Goal: Information Seeking & Learning: Check status

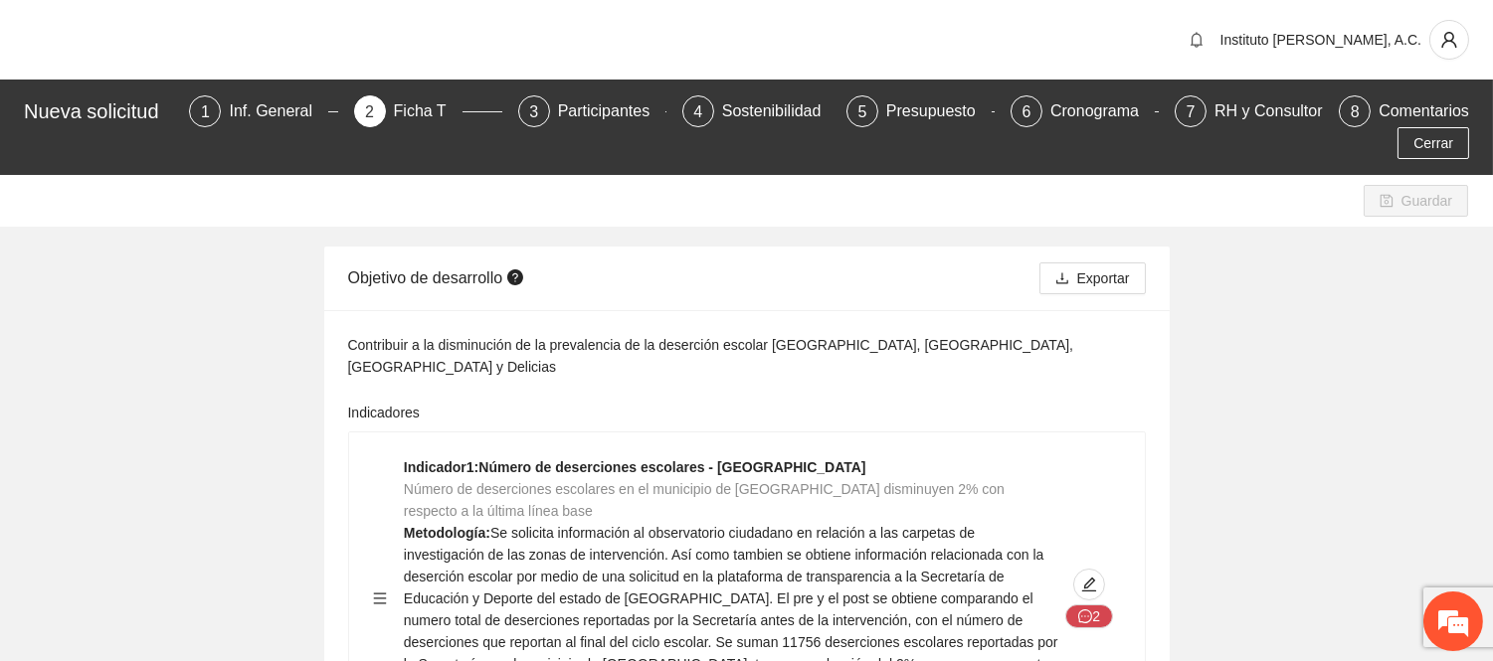
click at [1436, 159] on div "Nueva solicitud 1 Inf. General 2 Ficha T 3 Participantes 4 Sostenibilidad 5 Pre…" at bounding box center [746, 127] width 1493 height 95
click at [1436, 143] on span "Cerrar" at bounding box center [1433, 143] width 40 height 22
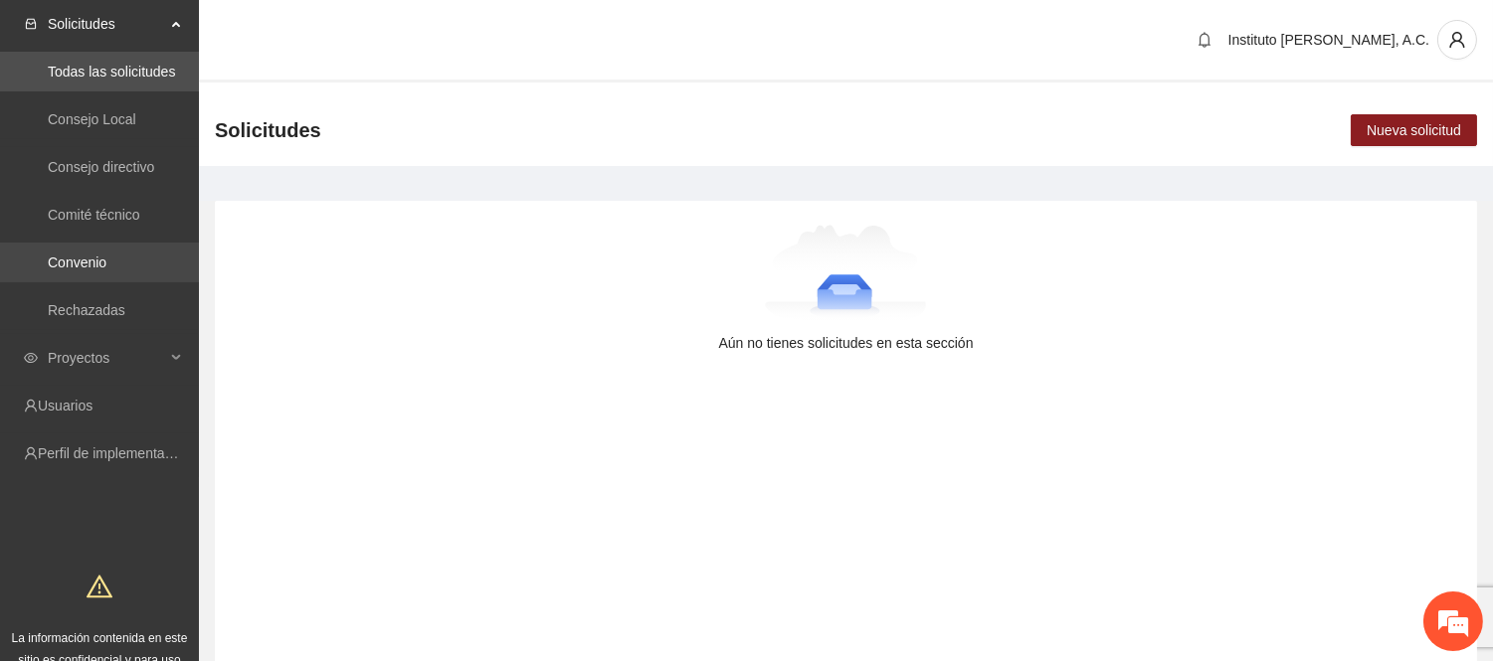
click at [91, 255] on link "Convenio" at bounding box center [77, 263] width 59 height 16
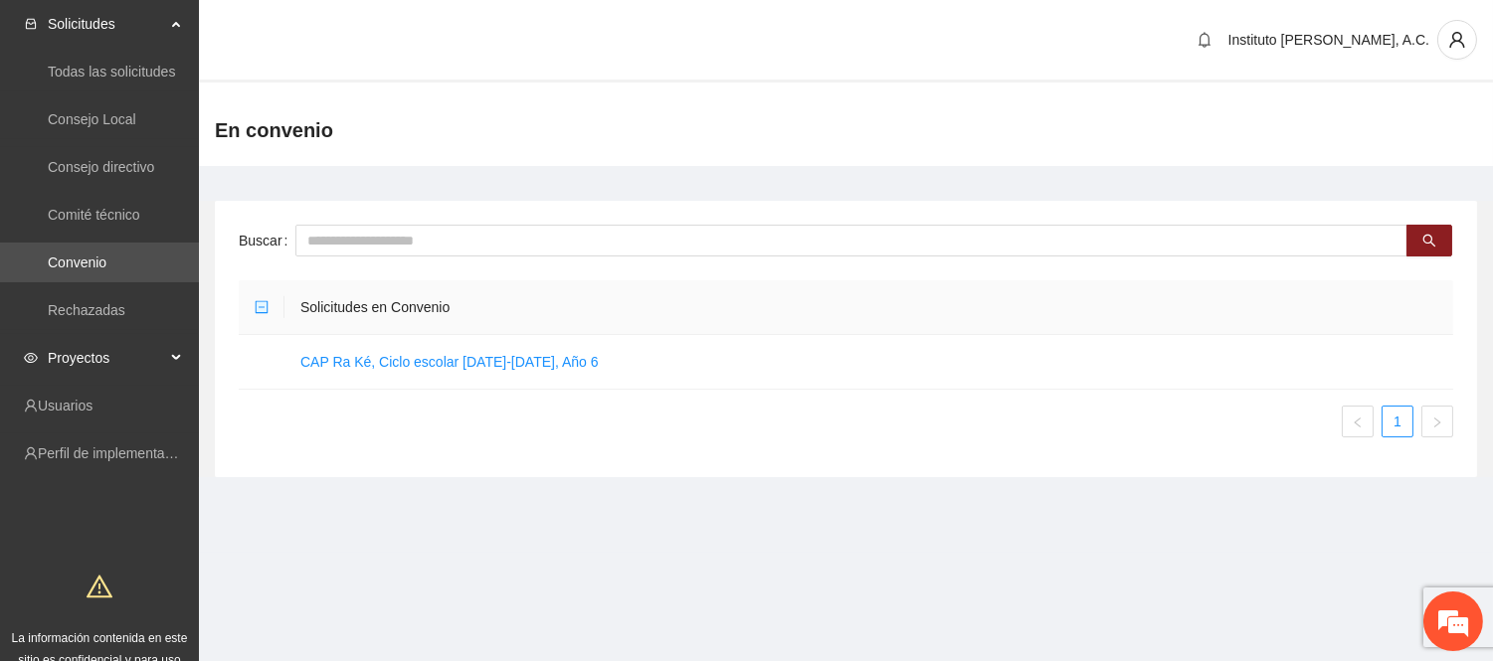
click at [68, 361] on span "Proyectos" at bounding box center [106, 358] width 117 height 40
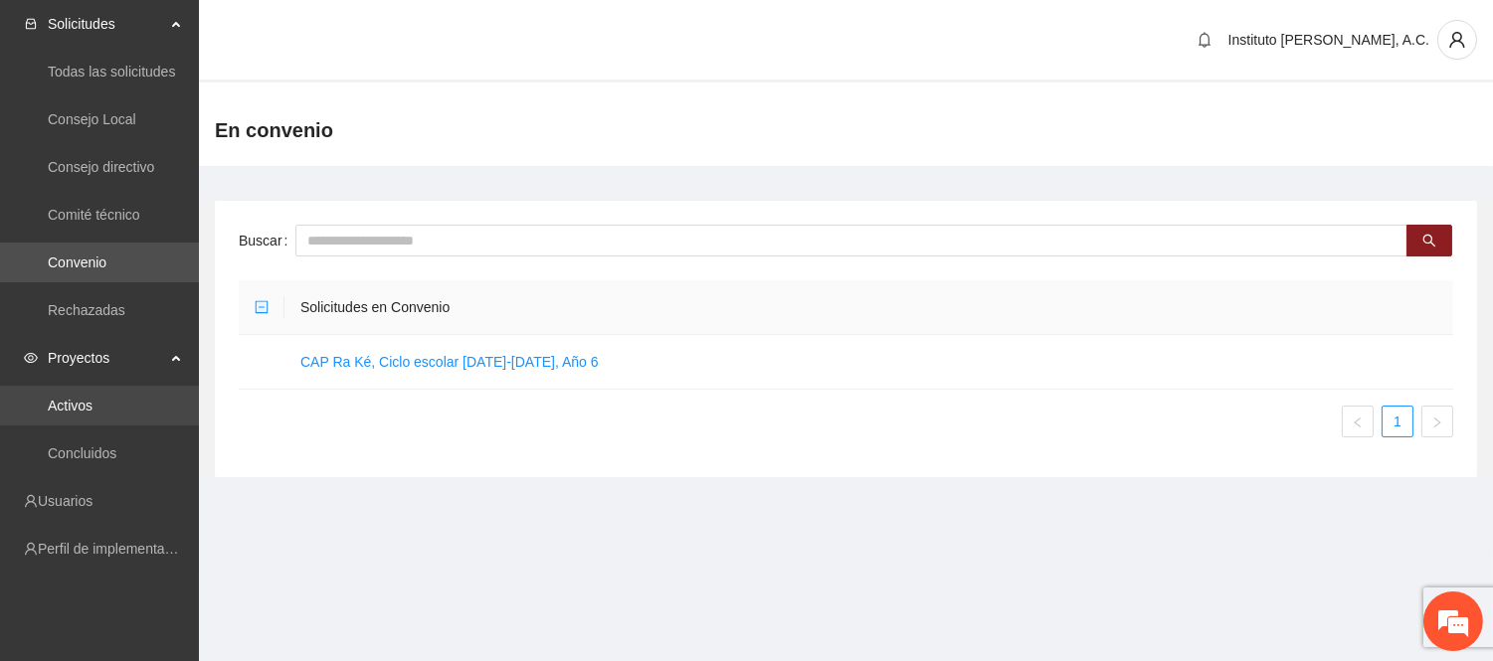
click at [92, 414] on link "Activos" at bounding box center [70, 406] width 45 height 16
click at [92, 400] on link "Activos" at bounding box center [70, 406] width 45 height 16
click at [92, 401] on link "Activos" at bounding box center [70, 406] width 45 height 16
click at [494, 494] on main "Buscar Solicitudes en Convenio CAP Ra Ké, Ciclo escolar [DATE]-[DATE], Año 6 1" at bounding box center [846, 331] width 1294 height 331
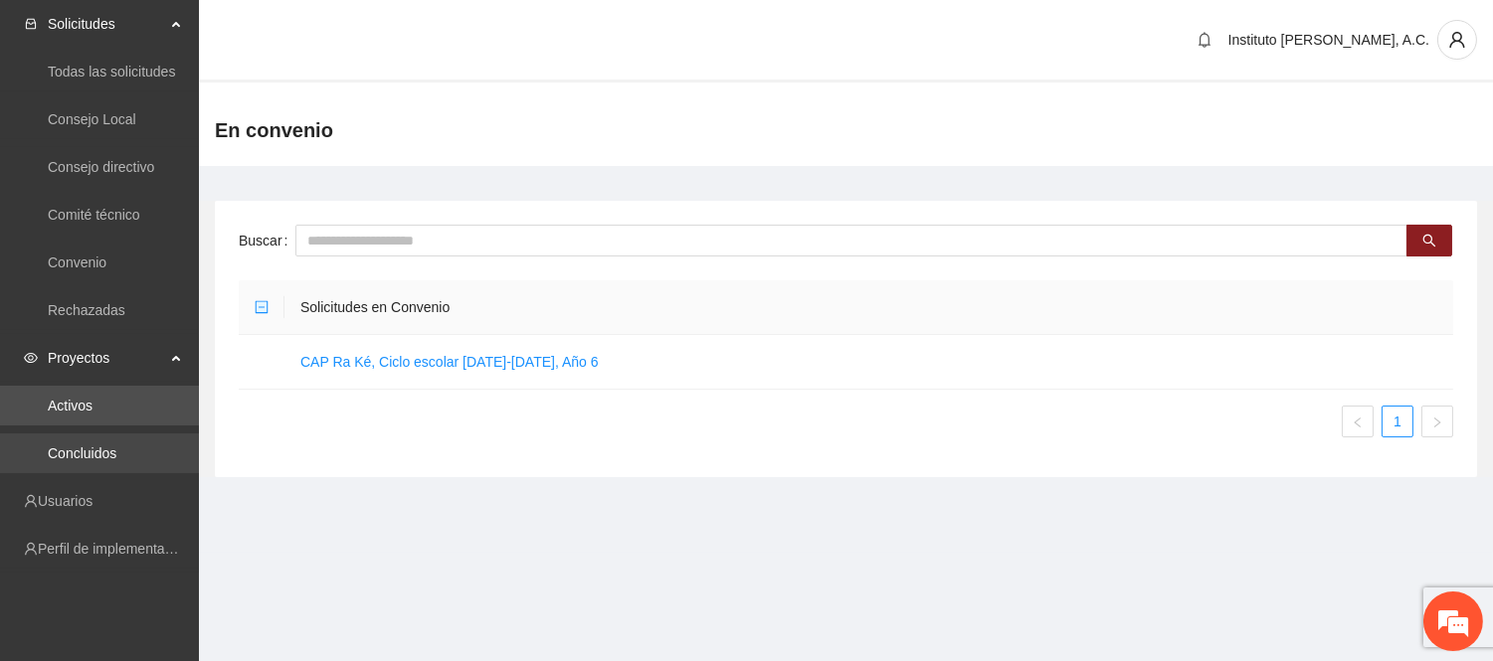
click at [88, 451] on link "Concluidos" at bounding box center [82, 454] width 69 height 16
click at [92, 414] on link "Activos" at bounding box center [70, 406] width 45 height 16
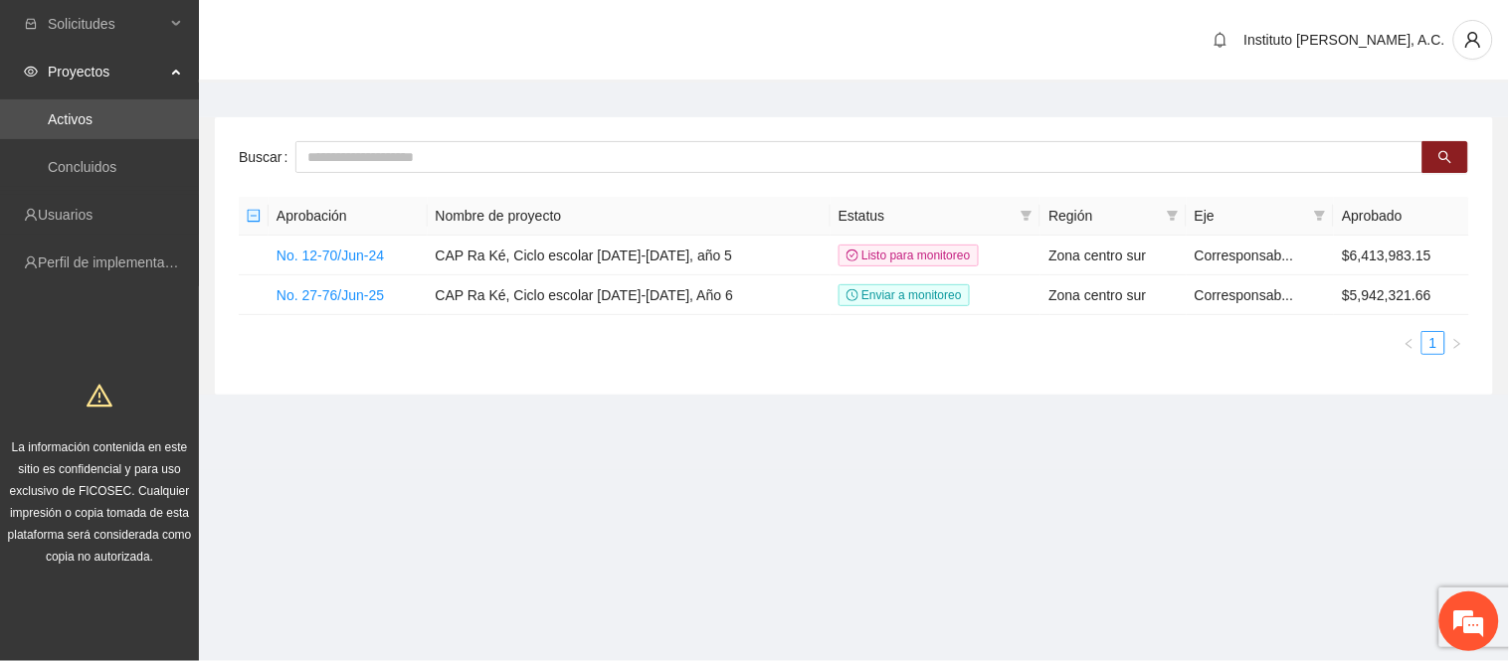
click at [981, 389] on div "Buscar Aprobación Nombre de proyecto Estatus Región Eje Aprobado No. 12-70/Jun-…" at bounding box center [854, 255] width 1278 height 277
click at [1084, 475] on section "Solicitudes Proyectos Activos Concluidos Usuarios Perfil de implementadora La i…" at bounding box center [754, 330] width 1509 height 661
click at [868, 378] on div "Buscar Aprobación Nombre de proyecto Estatus Región Eje Aprobado No. 12-70/Jun-…" at bounding box center [854, 255] width 1278 height 277
click at [365, 298] on link "No. 27-76/Jun-25" at bounding box center [329, 295] width 107 height 16
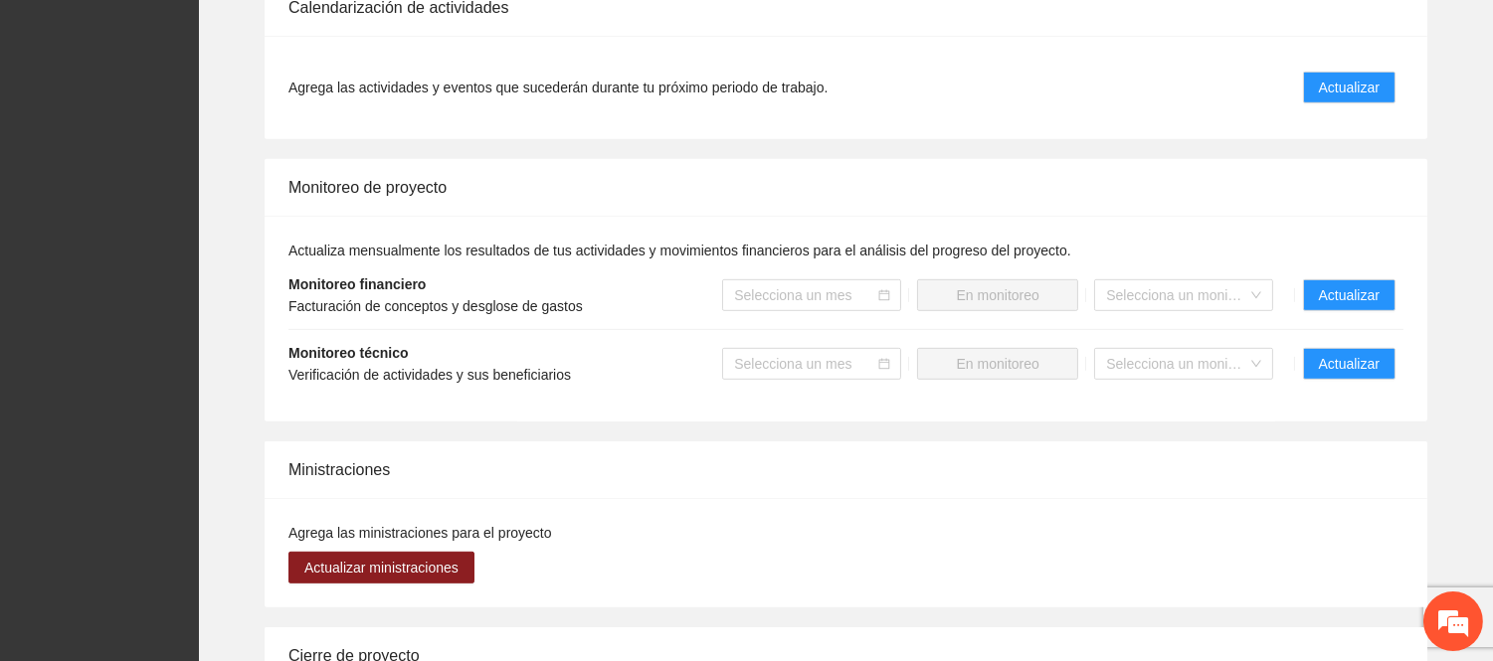
scroll to position [1989, 0]
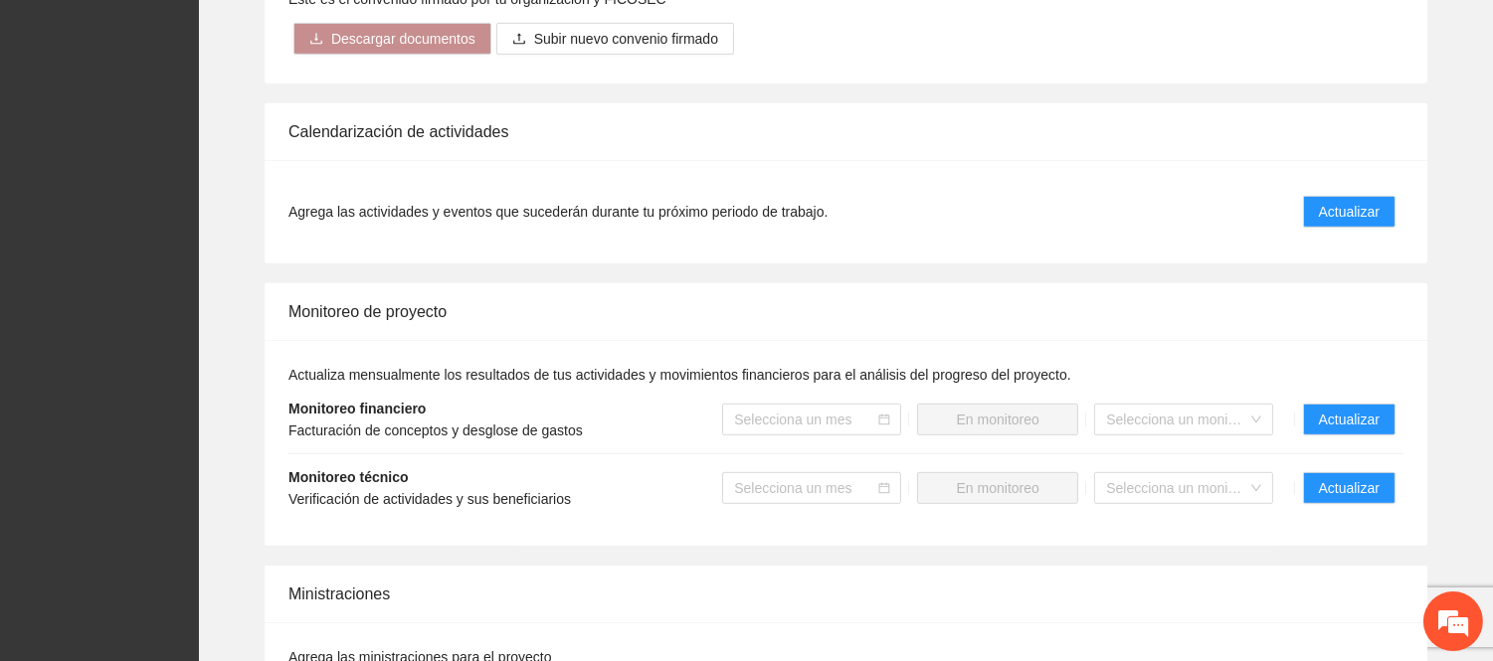
click at [661, 481] on li "Monitoreo técnico Verificación de actividades y sus beneficiarios Selecciona un…" at bounding box center [845, 489] width 1115 height 68
